Goal: Transaction & Acquisition: Purchase product/service

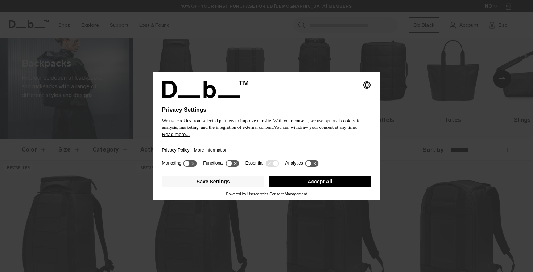
click at [317, 184] on button "Accept All" at bounding box center [320, 182] width 103 height 12
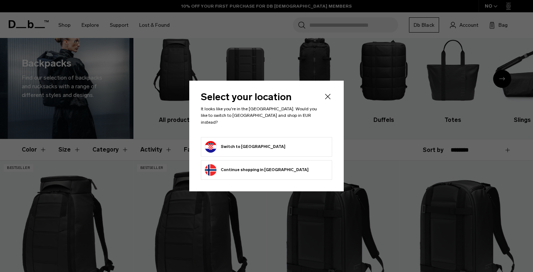
click at [290, 149] on form "Switch to Croatia" at bounding box center [266, 147] width 123 height 12
click at [252, 146] on button "Switch to Croatia" at bounding box center [245, 147] width 80 height 12
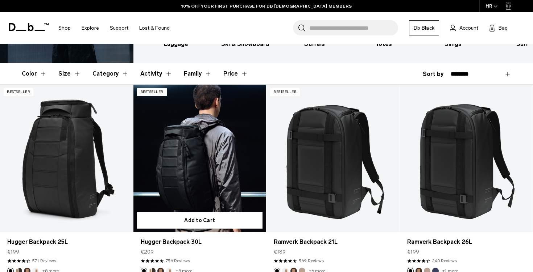
scroll to position [109, 0]
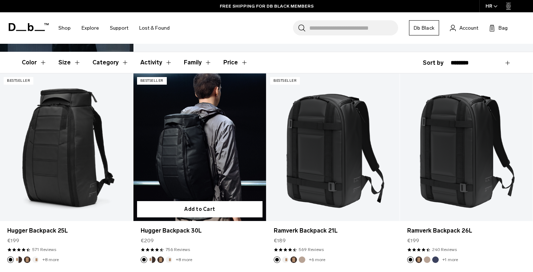
click at [199, 154] on link "Hugger Backpack 30L" at bounding box center [199, 147] width 133 height 147
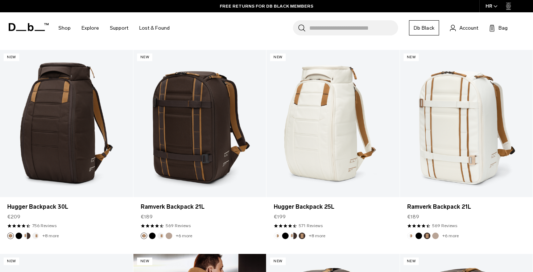
scroll to position [338, 0]
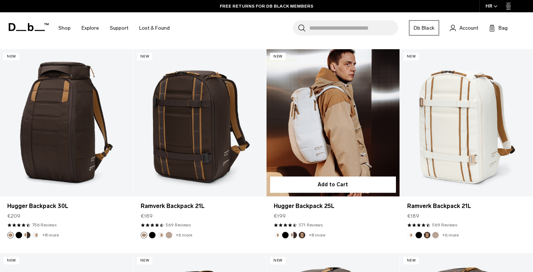
click at [330, 138] on link "Hugger Backpack 25L" at bounding box center [332, 122] width 133 height 147
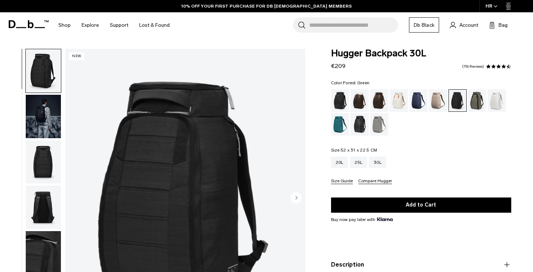
click at [476, 104] on div "Forest Green" at bounding box center [477, 101] width 18 height 22
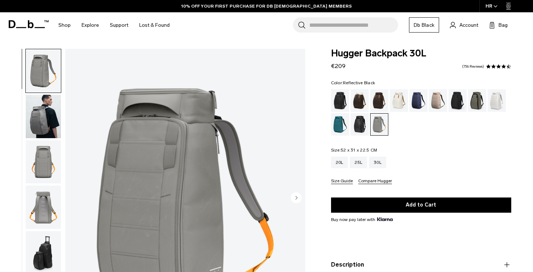
click at [359, 125] on div "Reflective Black" at bounding box center [359, 124] width 18 height 22
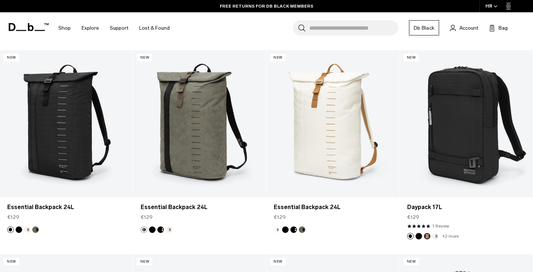
scroll to position [1360, 0]
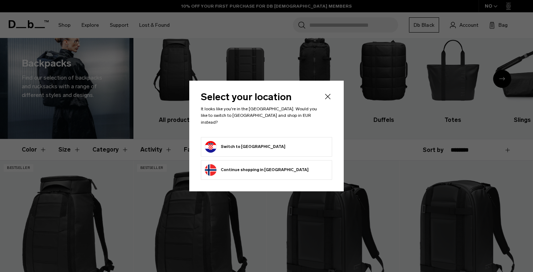
click at [328, 100] on icon "Close" at bounding box center [327, 96] width 5 height 5
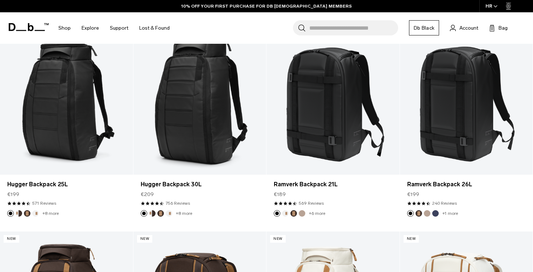
scroll to position [160, 0]
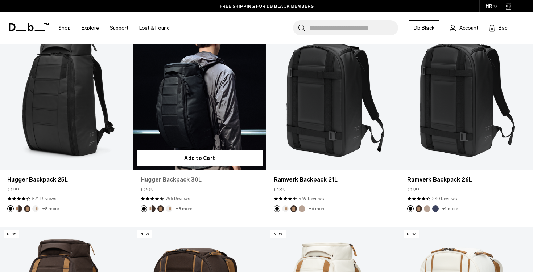
click at [187, 179] on link "Hugger Backpack 30L" at bounding box center [200, 180] width 118 height 9
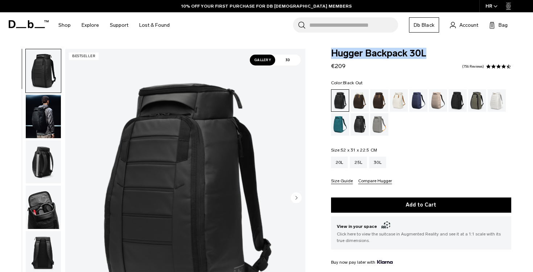
drag, startPoint x: 332, startPoint y: 52, endPoint x: 428, endPoint y: 53, distance: 96.8
click at [428, 53] on span "Hugger Backpack 30L" at bounding box center [421, 53] width 180 height 9
